Goal: Use online tool/utility: Utilize a website feature to perform a specific function

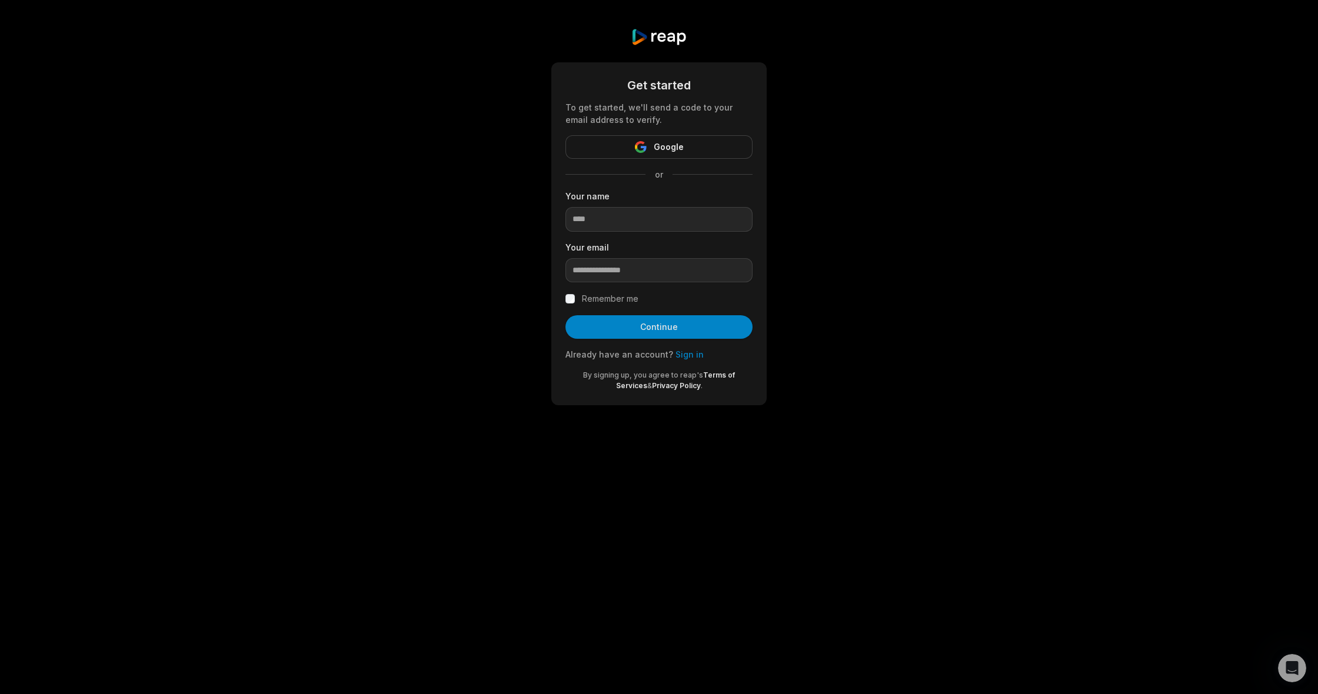
click at [682, 350] on link "Sign in" at bounding box center [689, 354] width 28 height 10
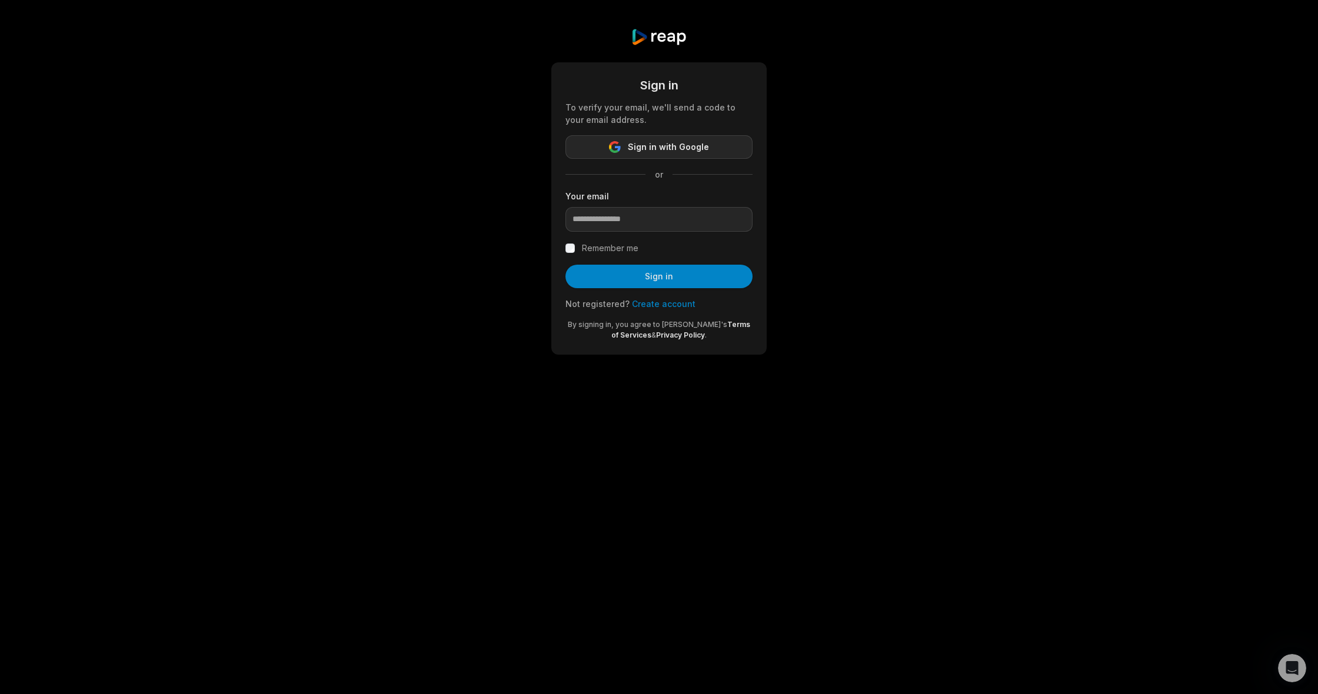
click at [652, 150] on span "Sign in with Google" at bounding box center [668, 147] width 81 height 14
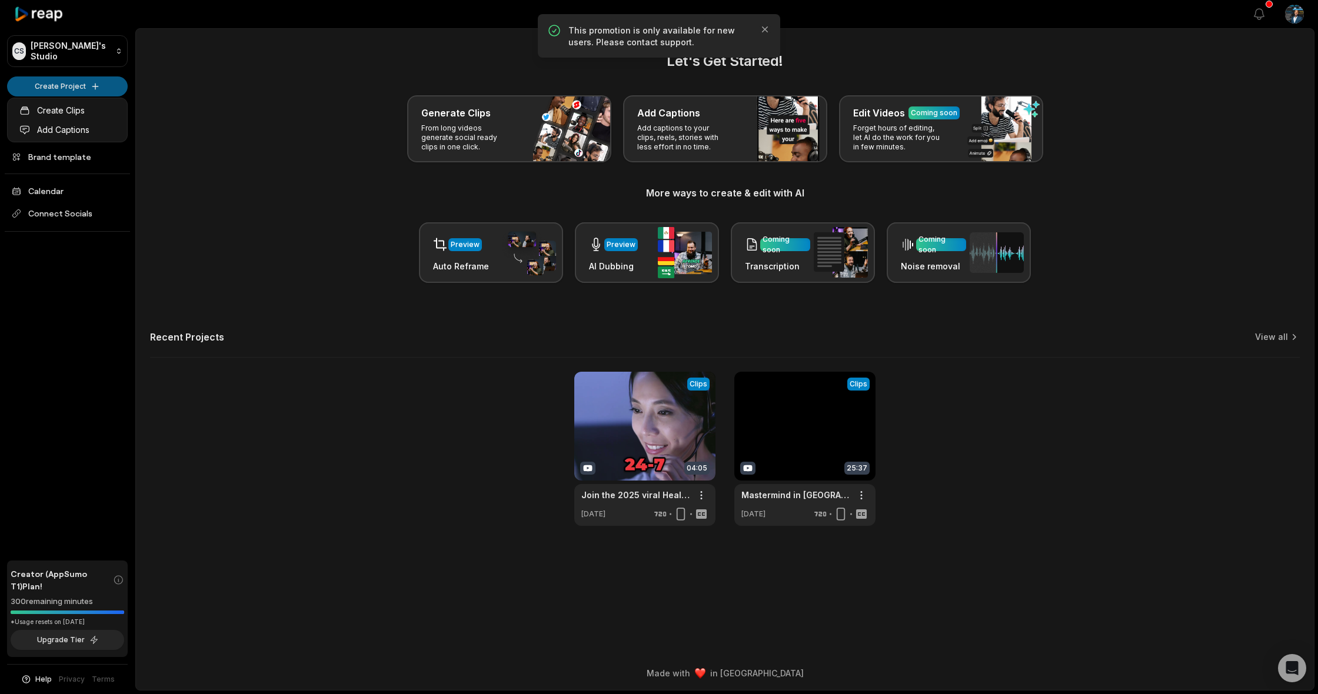
click at [93, 84] on html "CS Casuel's Studio Create Project Home Projects Brand template Calendar Connect…" at bounding box center [659, 347] width 1318 height 694
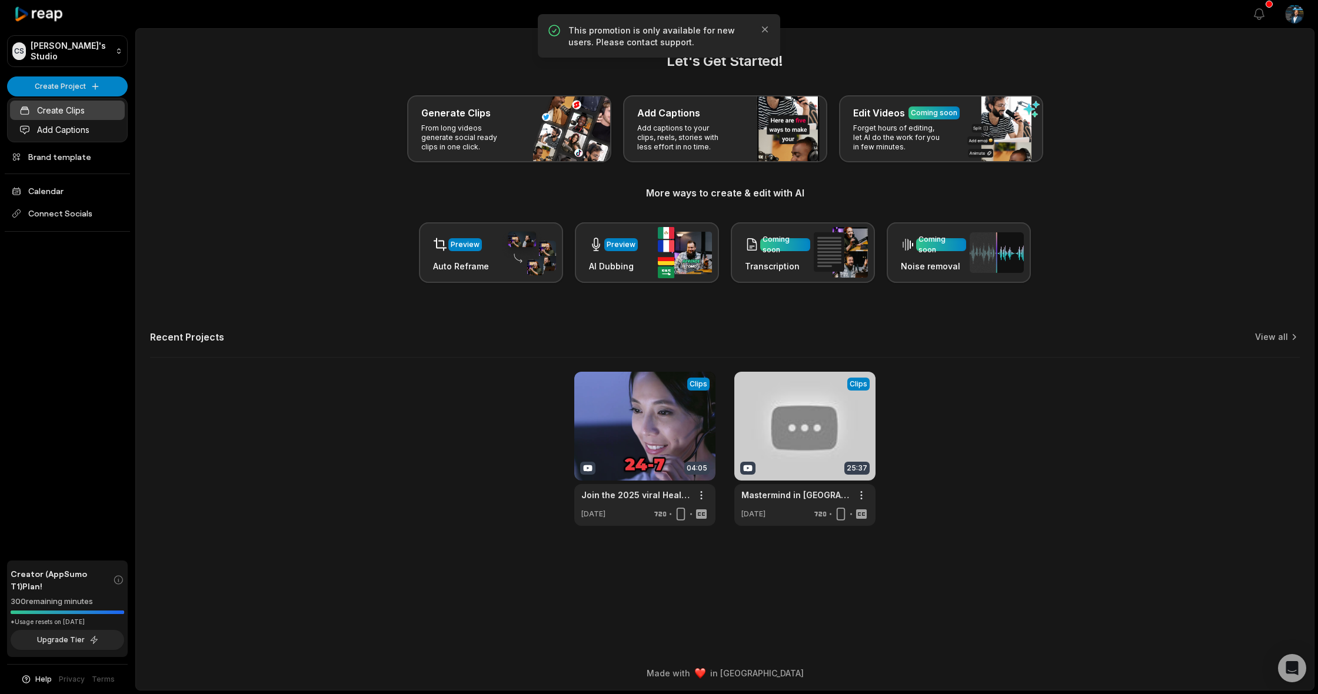
click at [73, 113] on link "Create Clips" at bounding box center [67, 110] width 115 height 19
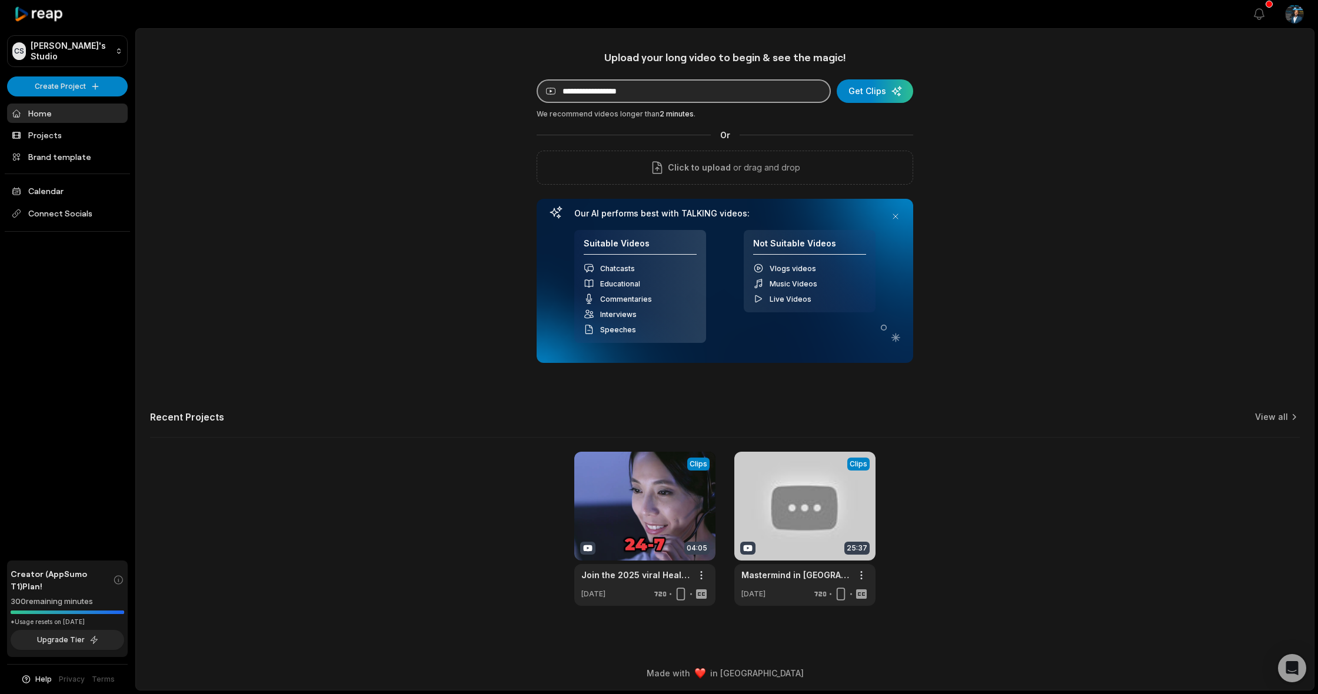
click at [647, 92] on input at bounding box center [684, 91] width 294 height 24
paste input "**********"
type input "**********"
click at [879, 93] on div "submit" at bounding box center [875, 91] width 76 height 24
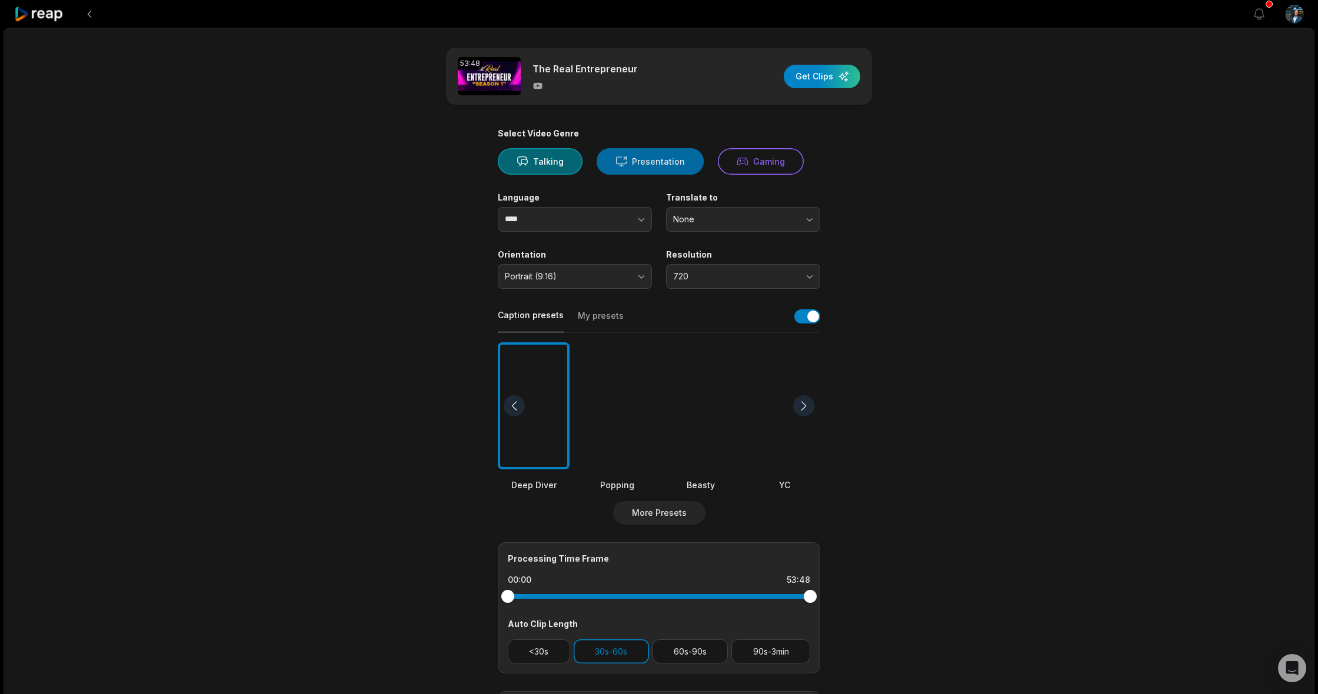
click at [653, 166] on button "Presentation" at bounding box center [650, 161] width 107 height 26
click at [546, 164] on button "Talking" at bounding box center [540, 161] width 85 height 26
click at [775, 218] on span "None" at bounding box center [735, 219] width 124 height 11
drag, startPoint x: 868, startPoint y: 215, endPoint x: 841, endPoint y: 218, distance: 26.6
click at [868, 215] on main "53:48 The Real Entrepreneur Get Clips Select Video Genre Talking Presentation G…" at bounding box center [658, 405] width 569 height 715
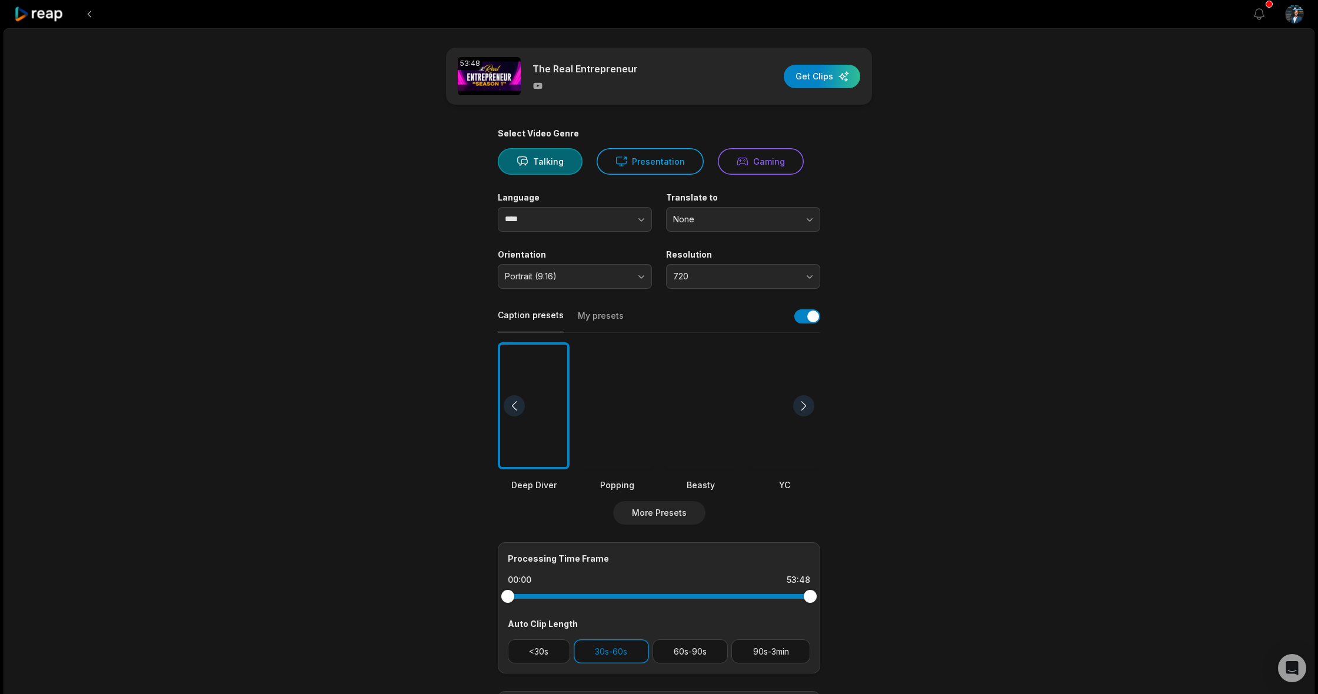
drag, startPoint x: 785, startPoint y: 218, endPoint x: 776, endPoint y: 228, distance: 13.7
click at [785, 218] on span "None" at bounding box center [735, 219] width 124 height 11
click at [886, 211] on main "53:48 The Real Entrepreneur Get Clips Select Video Genre Talking Presentation G…" at bounding box center [658, 405] width 569 height 715
click at [626, 274] on span "Portrait (9:16)" at bounding box center [567, 276] width 124 height 11
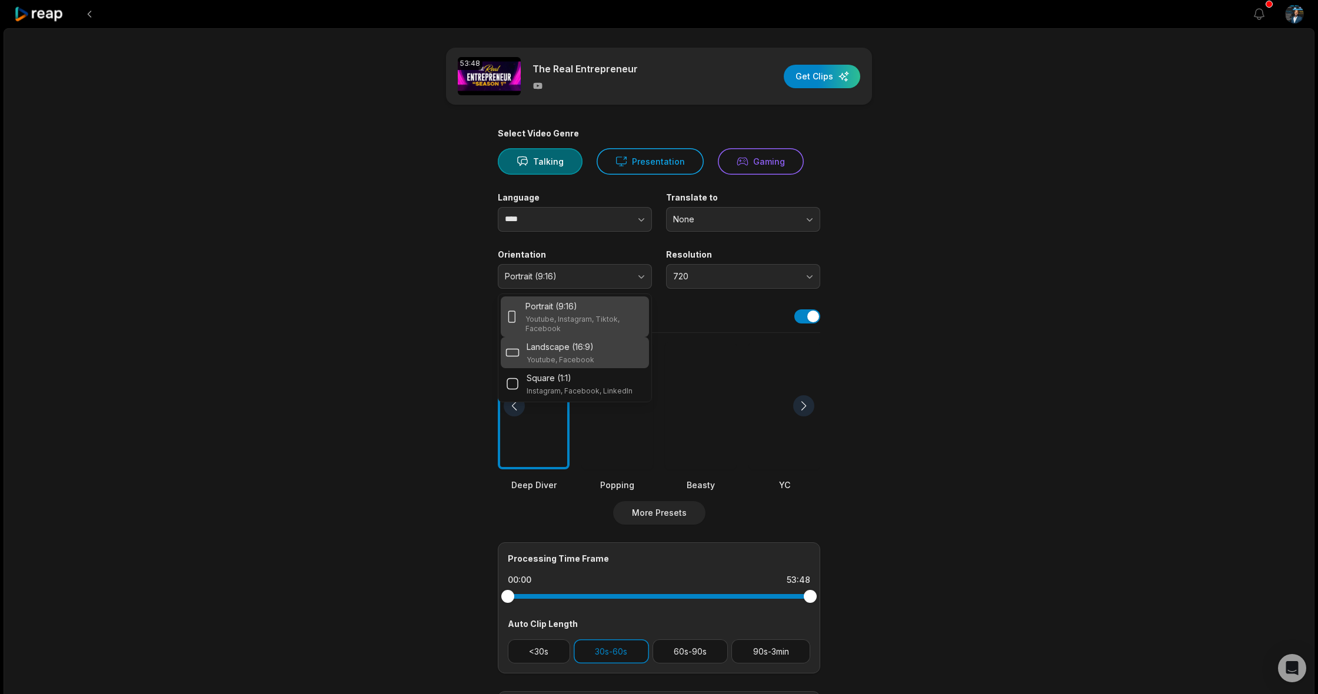
click at [563, 346] on p "Landscape (16:9)" at bounding box center [560, 347] width 67 height 12
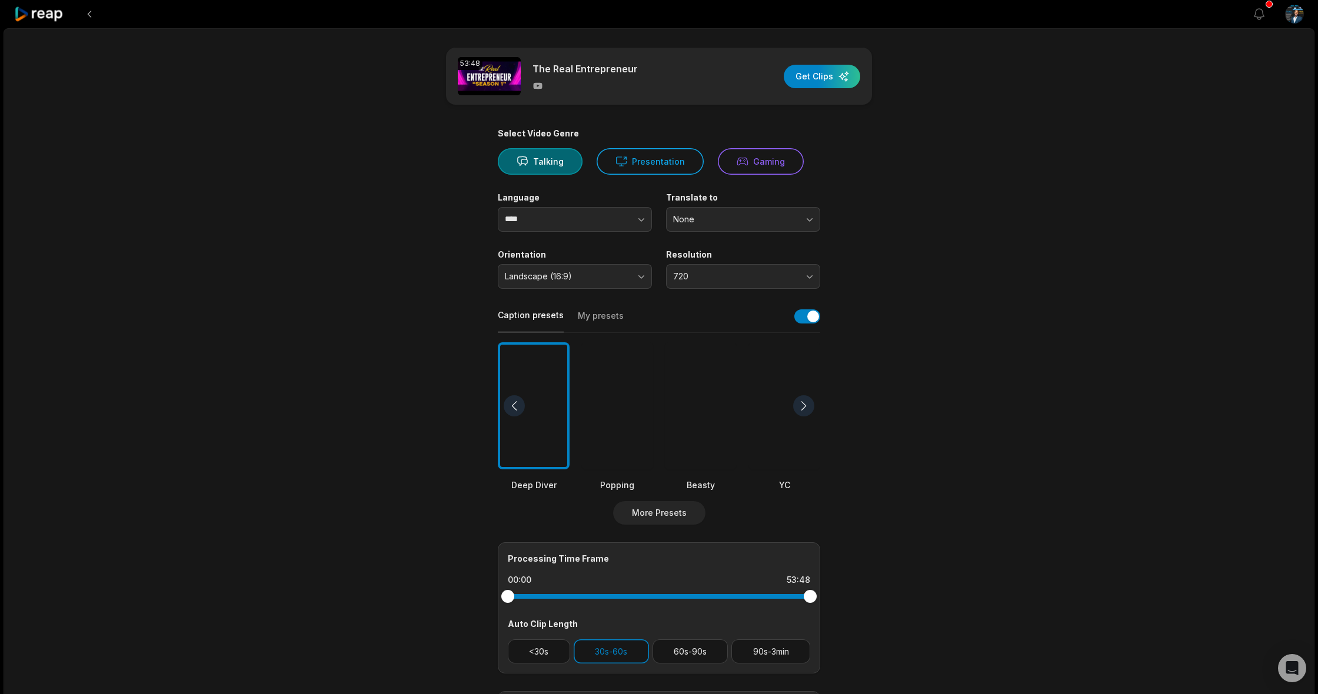
click at [795, 281] on button "720" at bounding box center [743, 276] width 154 height 25
click at [758, 320] on p "1080" at bounding box center [743, 325] width 139 height 12
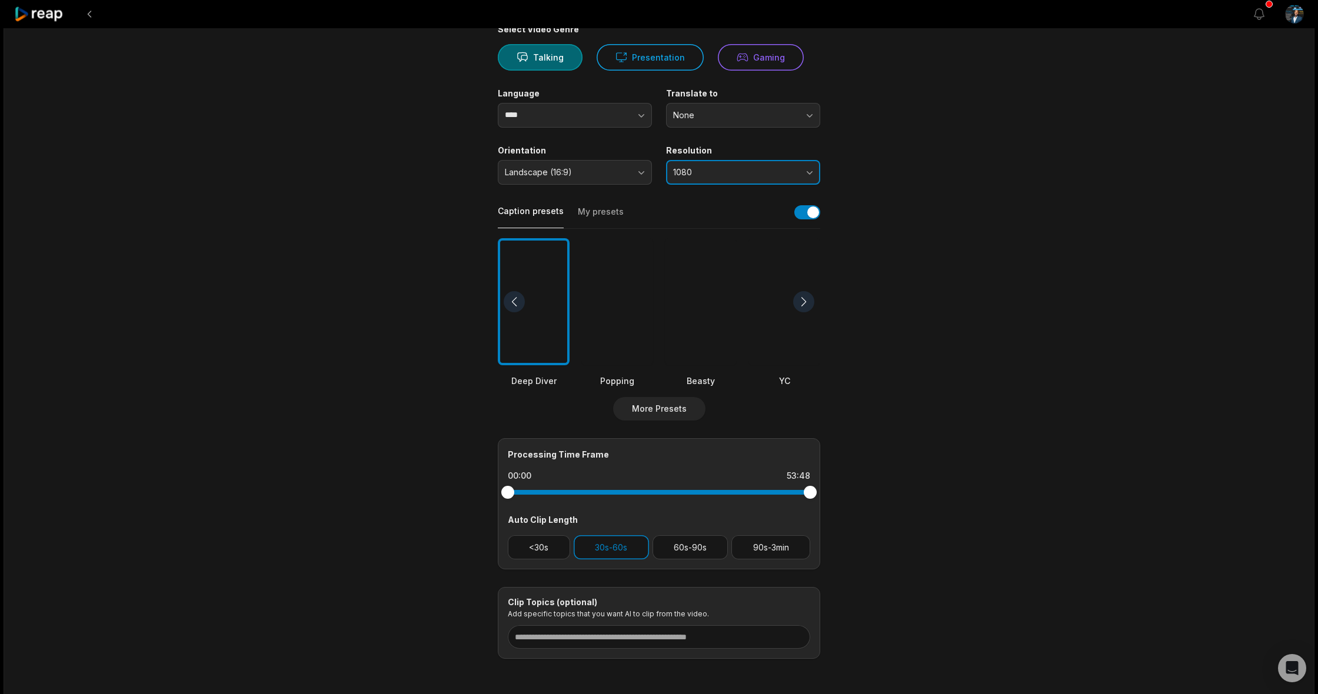
scroll to position [106, 0]
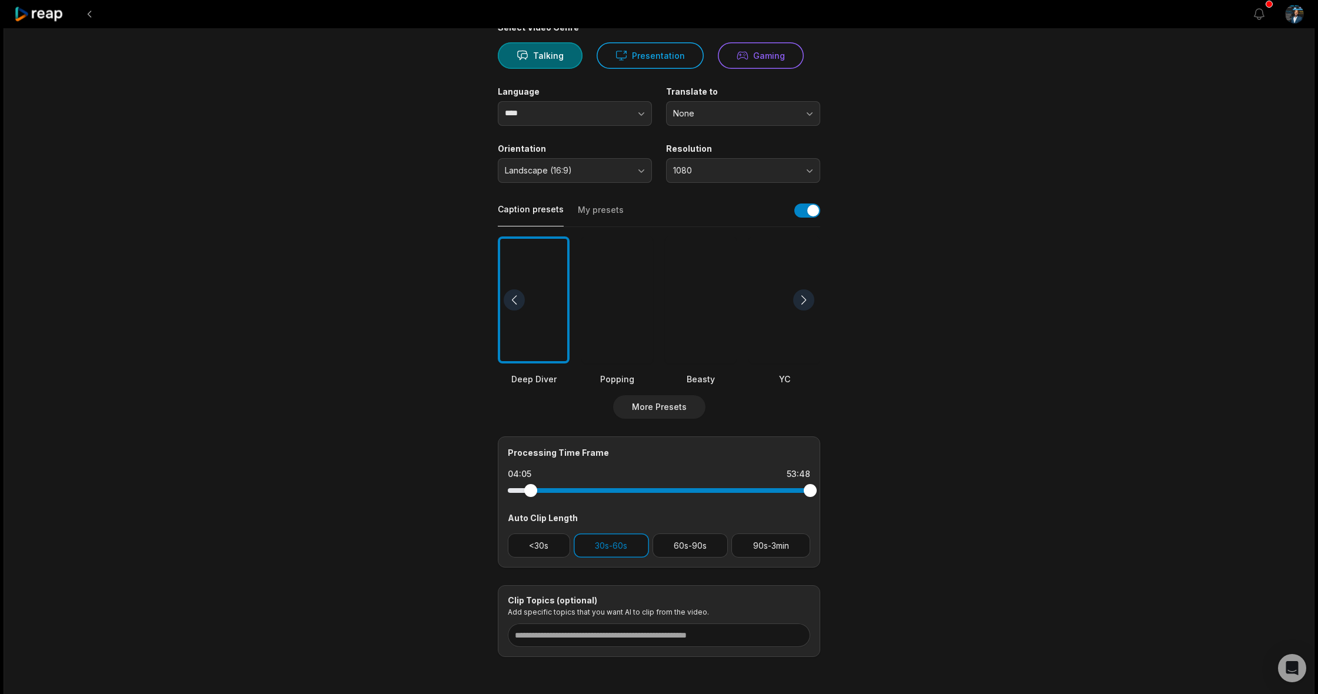
drag, startPoint x: 508, startPoint y: 490, endPoint x: 531, endPoint y: 489, distance: 22.4
click at [531, 489] on div at bounding box center [530, 490] width 13 height 13
click at [693, 339] on div at bounding box center [701, 300] width 72 height 128
click at [804, 298] on div at bounding box center [803, 299] width 21 height 21
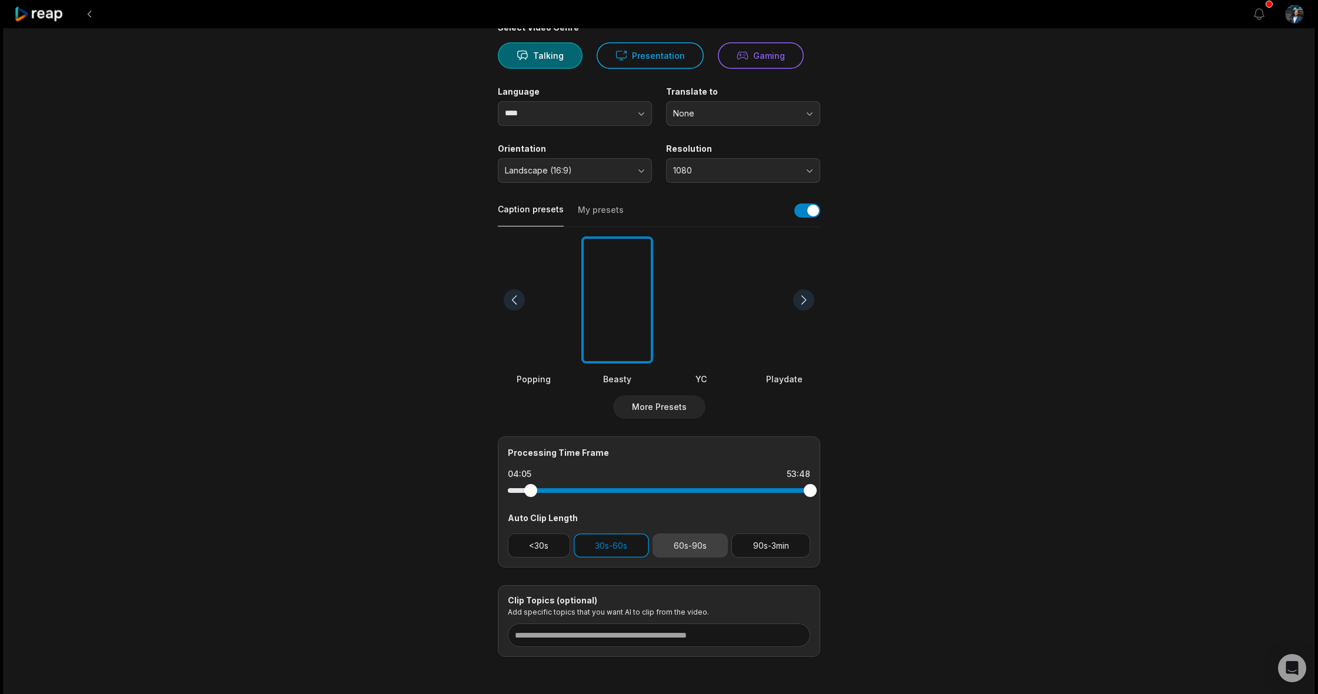
click at [686, 547] on button "60s-90s" at bounding box center [690, 546] width 76 height 24
click at [604, 544] on button "30s-60s" at bounding box center [611, 546] width 75 height 24
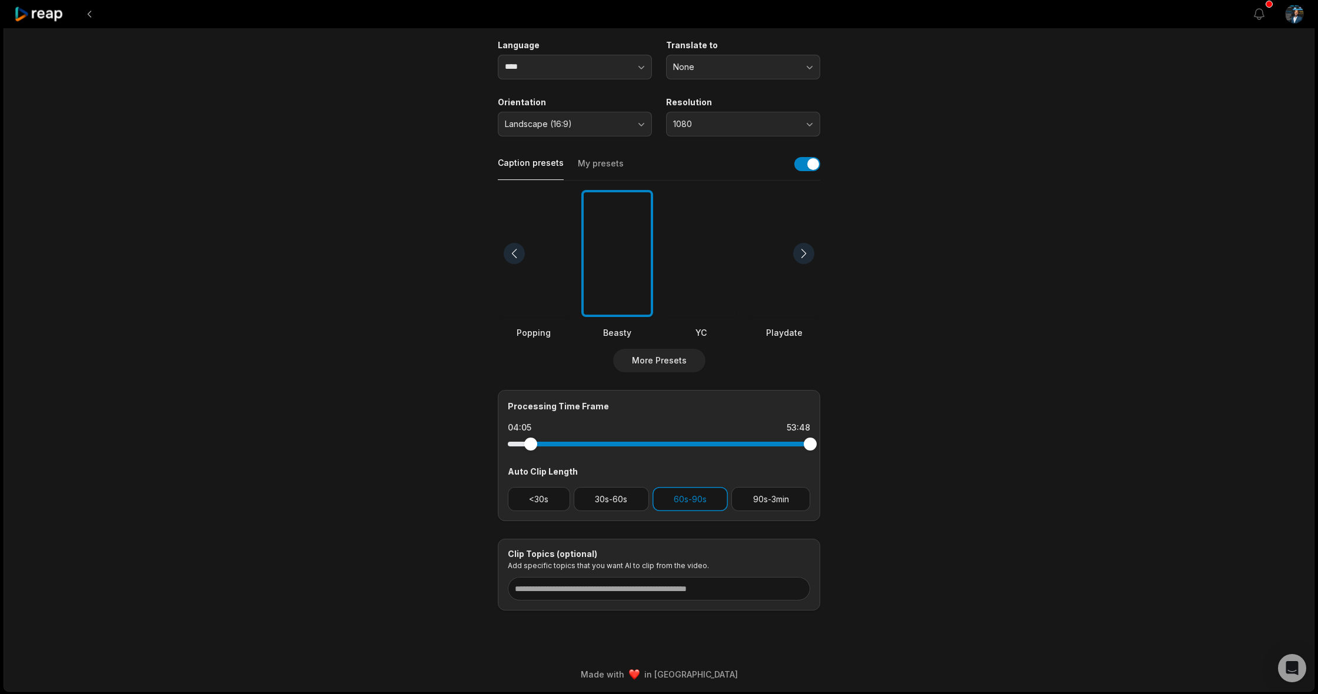
scroll to position [152, 0]
click at [564, 589] on input at bounding box center [659, 590] width 302 height 24
type input "**********"
click at [995, 498] on div "**********" at bounding box center [659, 284] width 1311 height 816
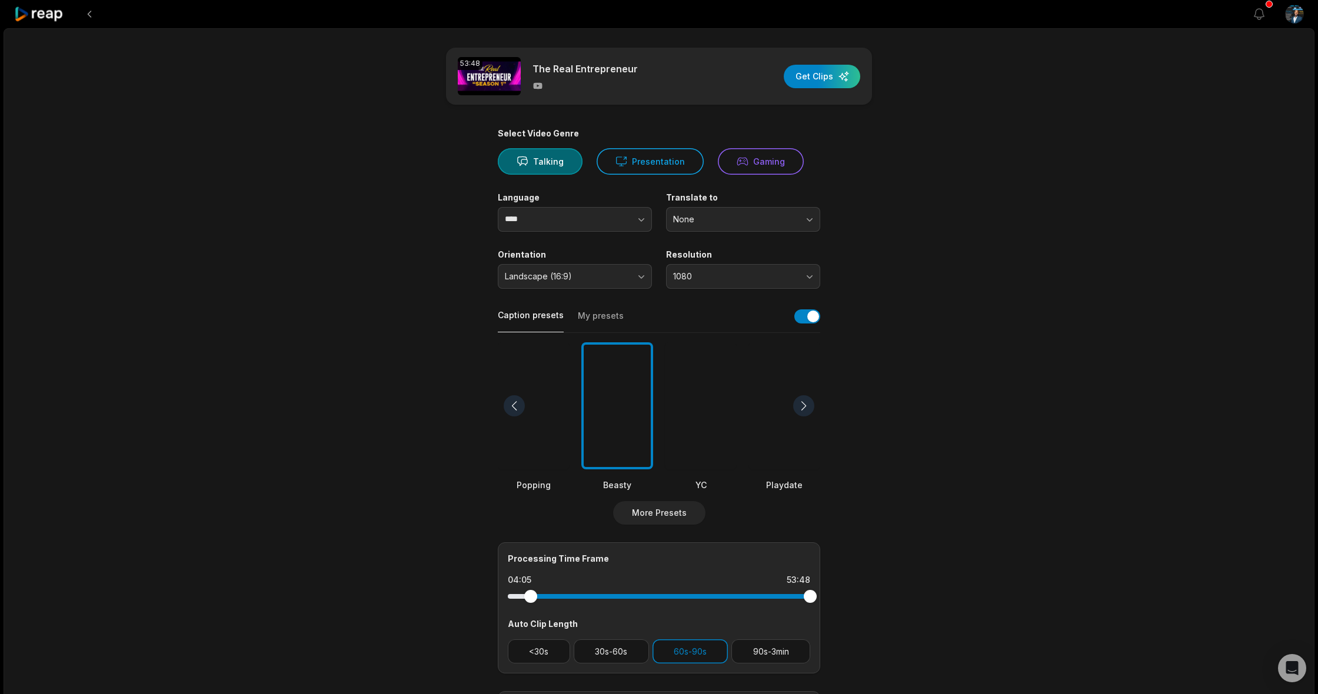
scroll to position [0, 0]
click at [830, 77] on div "button" at bounding box center [822, 77] width 76 height 24
